Goal: Transaction & Acquisition: Purchase product/service

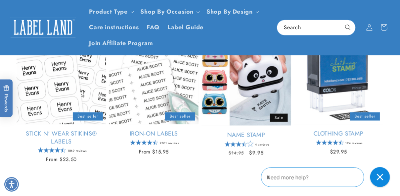
scroll to position [220, 0]
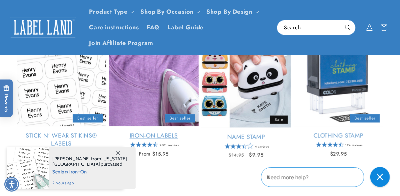
click at [144, 132] on link "Iron-On Labels" at bounding box center [154, 136] width 90 height 8
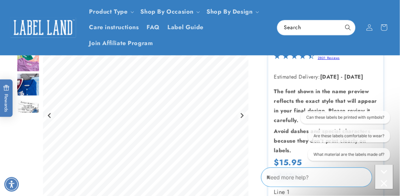
scroll to position [53, 0]
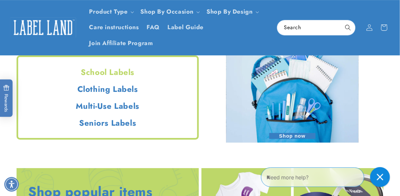
scroll to position [572, 0]
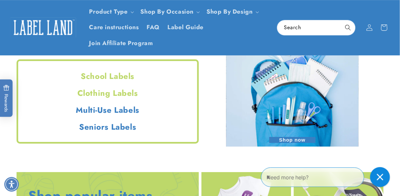
click at [113, 93] on h2 "Clothing Labels" at bounding box center [107, 93] width 179 height 10
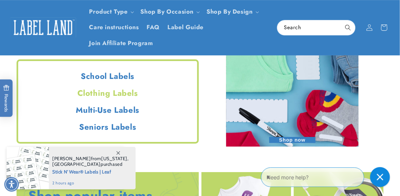
click at [109, 93] on h2 "Clothing Labels" at bounding box center [107, 93] width 179 height 10
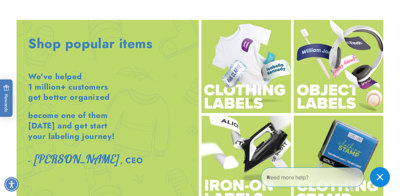
scroll to position [726, 0]
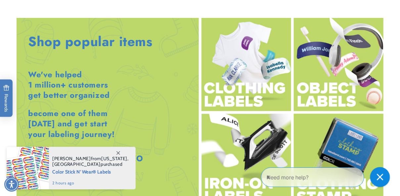
click at [272, 89] on img at bounding box center [247, 64] width 90 height 93
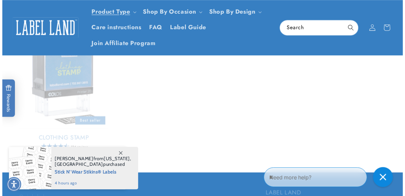
scroll to position [519, 0]
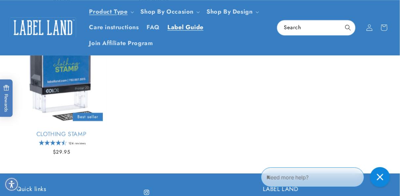
click at [180, 24] on span "Label Guide" at bounding box center [186, 28] width 36 height 8
